Goal: Transaction & Acquisition: Purchase product/service

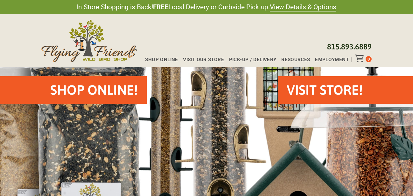
scroll to position [32, 0]
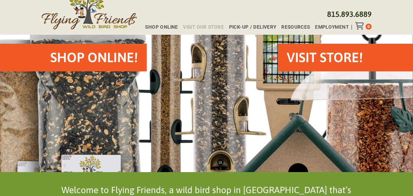
click at [203, 27] on span "Visit Our Store" at bounding box center [203, 27] width 41 height 5
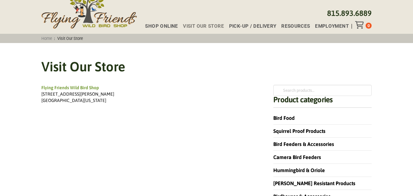
scroll to position [32, 0]
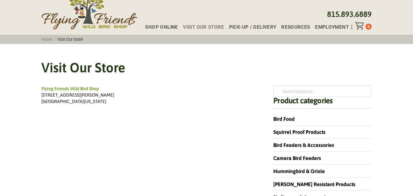
click at [157, 25] on div "Shop Online Visit Our Store Pick-up / Delivery Resources Employment 0" at bounding box center [255, 26] width 231 height 8
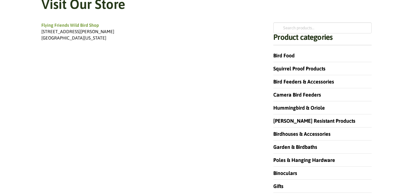
scroll to position [97, 0]
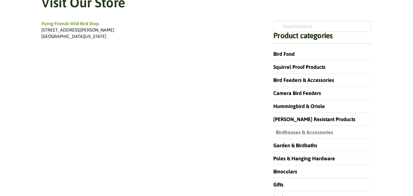
click at [283, 131] on link "Birdhouses & Accessories" at bounding box center [303, 132] width 60 height 6
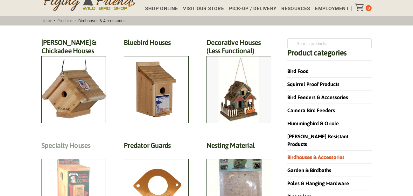
scroll to position [32, 0]
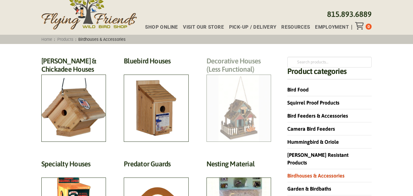
click at [251, 77] on h2 "Decorative Houses (Less Functional) (3)" at bounding box center [238, 67] width 65 height 20
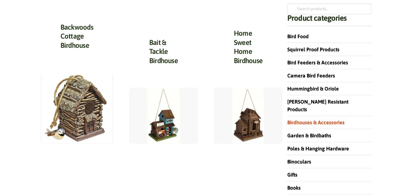
scroll to position [97, 0]
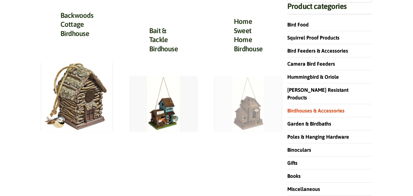
click at [254, 121] on img at bounding box center [248, 104] width 67 height 56
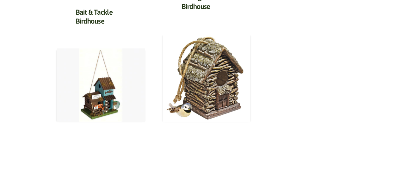
scroll to position [292, 0]
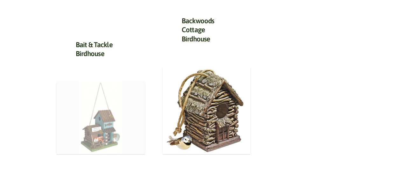
click at [110, 111] on img at bounding box center [101, 117] width 88 height 73
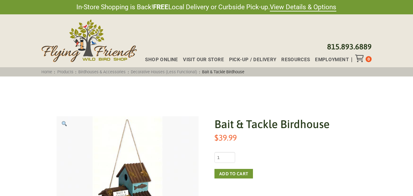
click at [158, 68] on div "Home : Products : Birdhouses & Accessories : Decorative Houses (Less Functional…" at bounding box center [171, 71] width 264 height 9
click at [149, 73] on link "Decorative Houses (Less Functional)" at bounding box center [164, 71] width 70 height 5
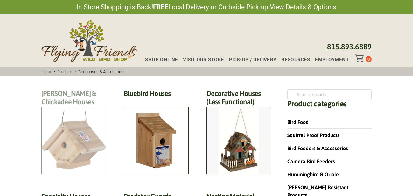
click at [80, 109] on h2 "Wren & Chickadee Houses (14)" at bounding box center [73, 99] width 65 height 20
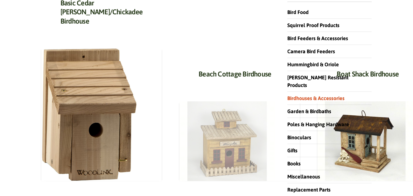
scroll to position [97, 0]
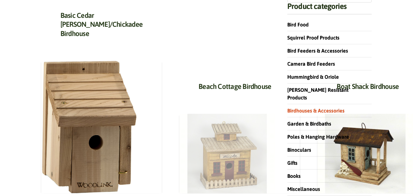
drag, startPoint x: 156, startPoint y: 134, endPoint x: 159, endPoint y: 138, distance: 4.1
click at [179, 135] on img at bounding box center [226, 153] width 95 height 79
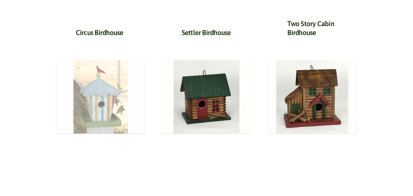
scroll to position [259, 0]
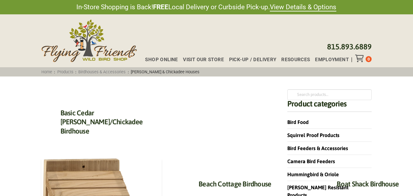
scroll to position [130, 0]
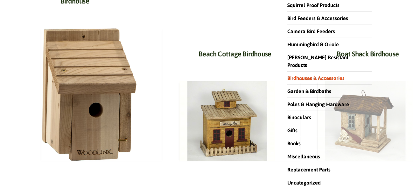
click at [317, 118] on img at bounding box center [364, 120] width 95 height 79
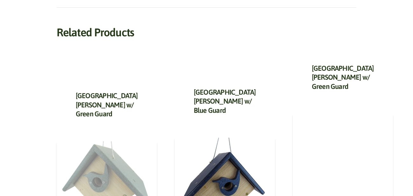
scroll to position [246, 0]
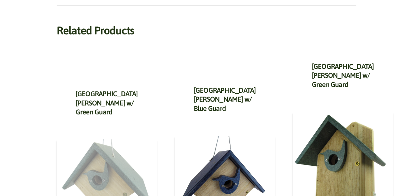
click at [85, 152] on img at bounding box center [104, 177] width 95 height 76
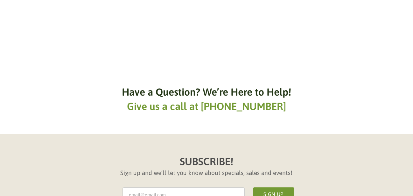
scroll to position [551, 0]
